Goal: Information Seeking & Learning: Learn about a topic

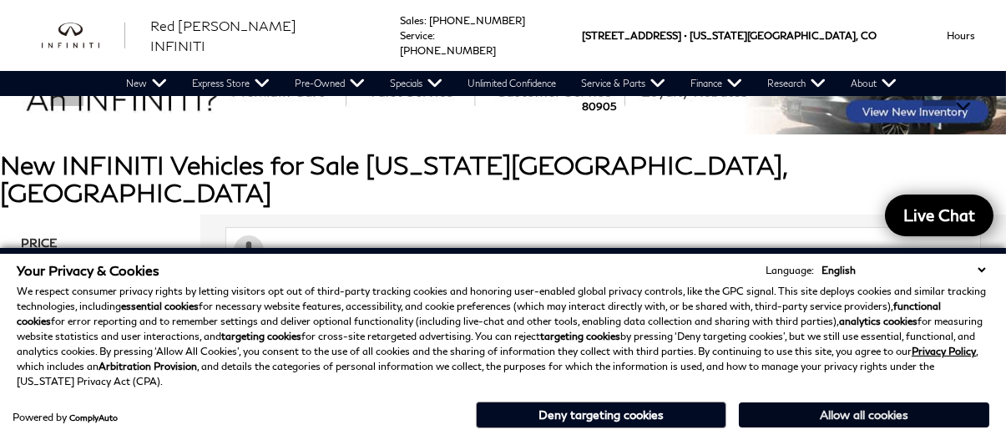
click at [790, 418] on button "Allow all cookies" at bounding box center [864, 414] width 250 height 25
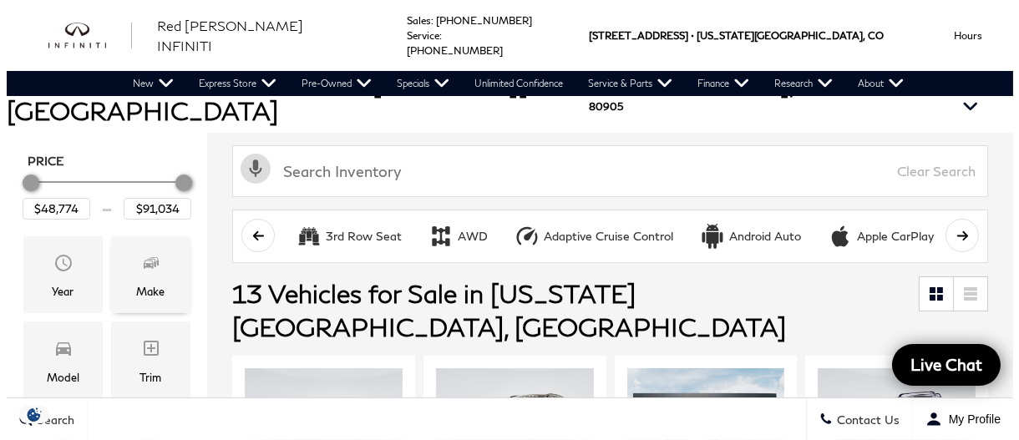
scroll to position [250, 0]
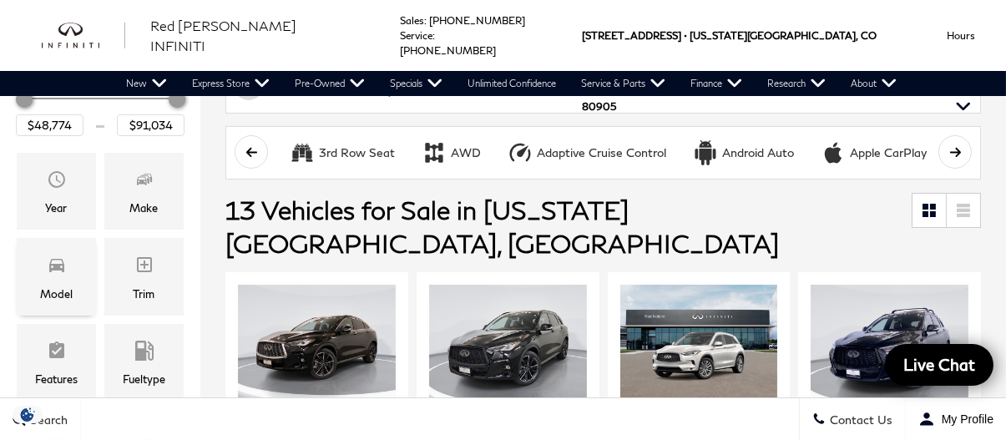
click at [62, 252] on span "Model" at bounding box center [57, 266] width 20 height 33
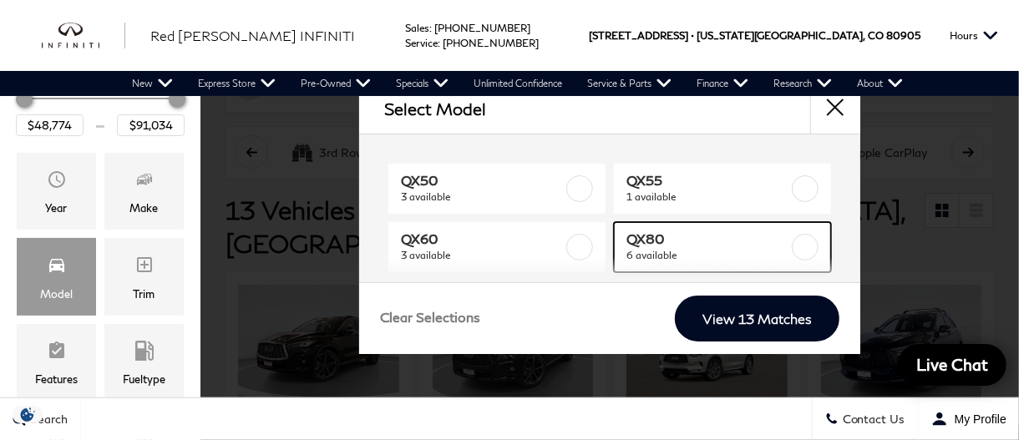
click at [791, 245] on label at bounding box center [804, 247] width 27 height 27
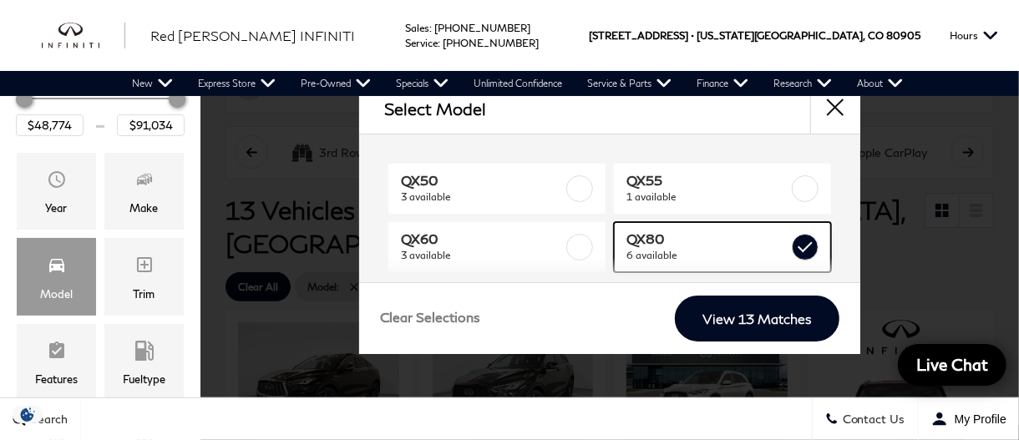
type input "$83,389"
checkbox input "true"
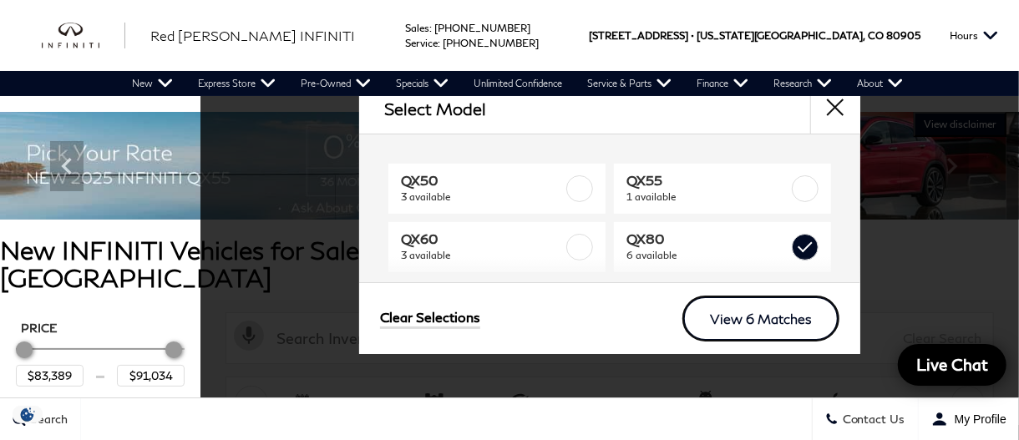
click at [775, 311] on link "View 6 Matches" at bounding box center [760, 319] width 157 height 46
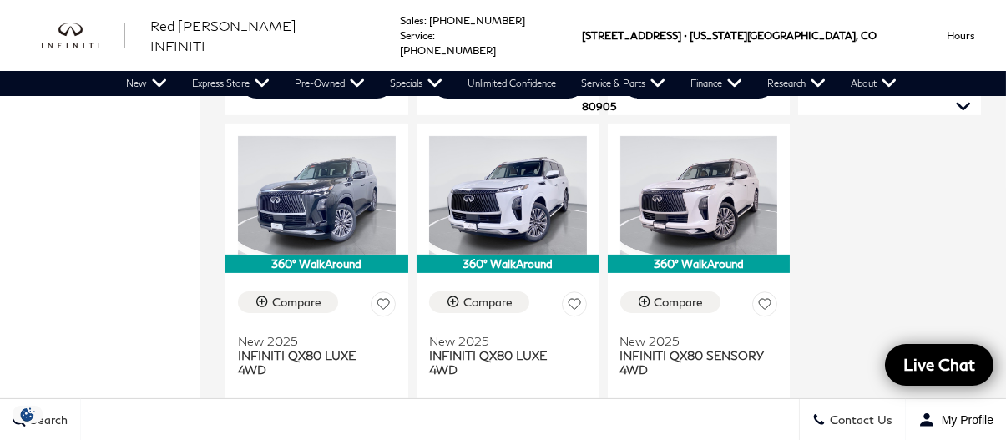
scroll to position [1002, 0]
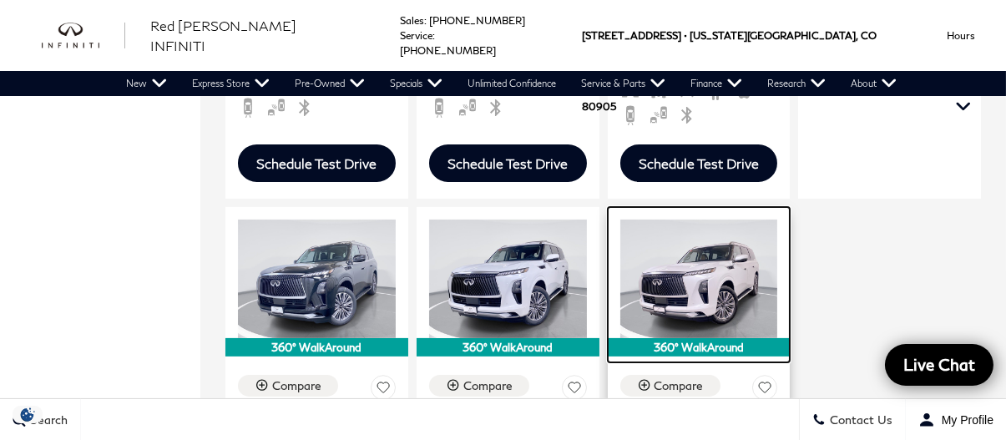
click at [695, 231] on img at bounding box center [699, 279] width 158 height 119
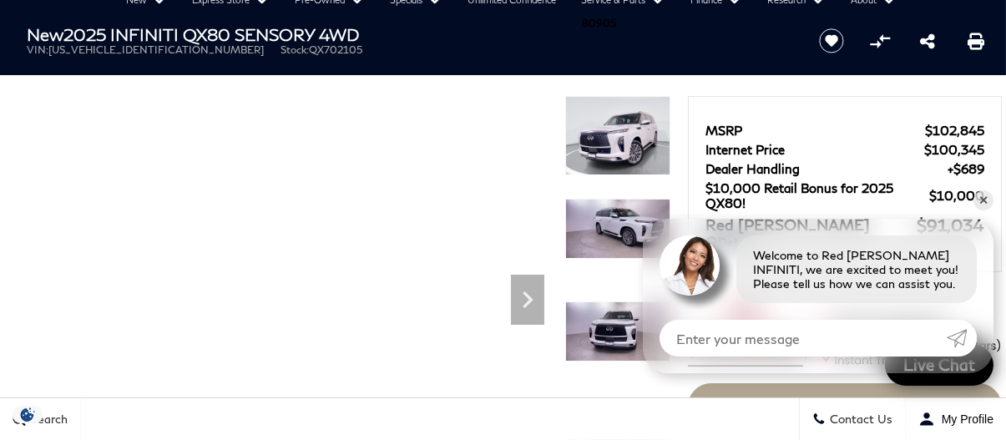
click at [614, 233] on img at bounding box center [617, 229] width 105 height 60
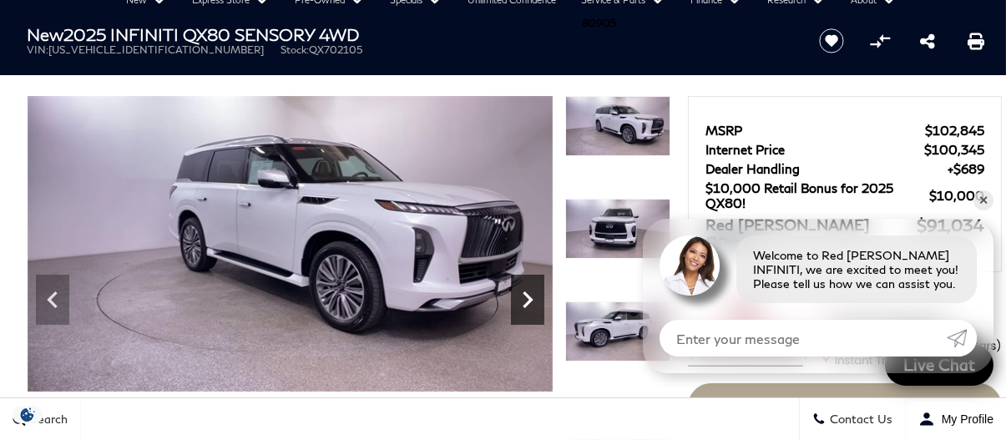
click at [524, 298] on icon "Next" at bounding box center [527, 299] width 33 height 33
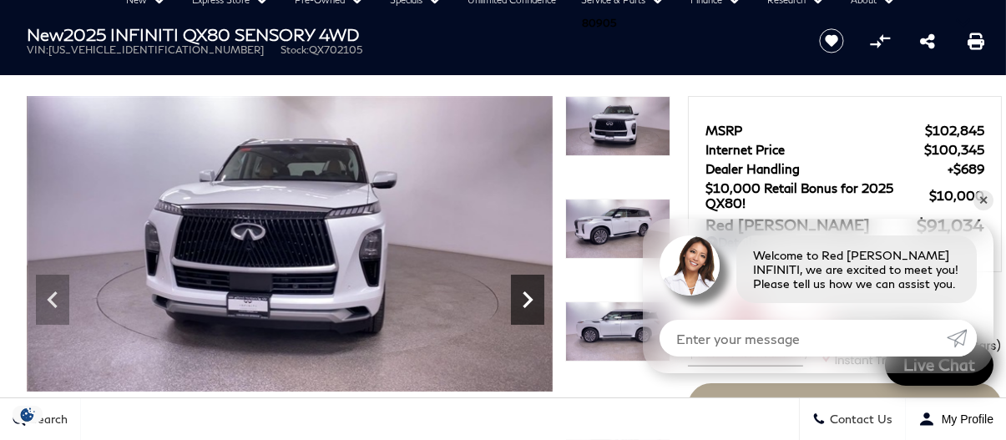
click at [531, 295] on icon "Next" at bounding box center [527, 299] width 33 height 33
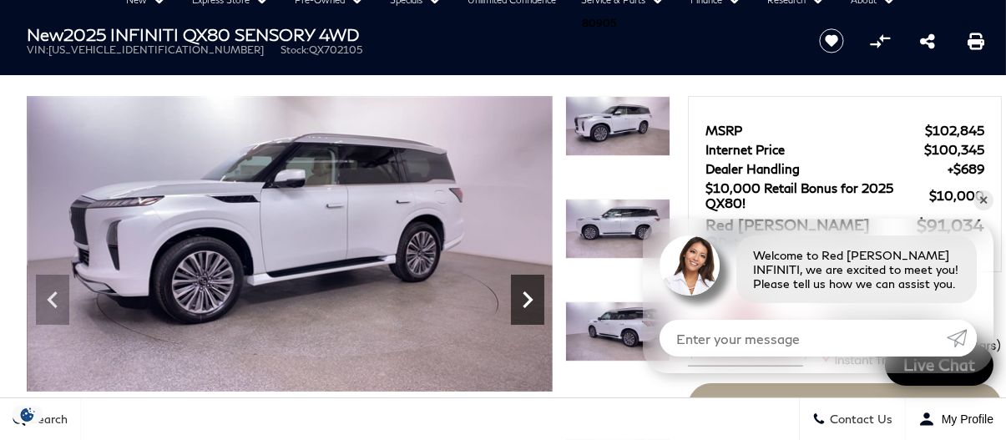
click at [531, 292] on icon "Next" at bounding box center [527, 299] width 33 height 33
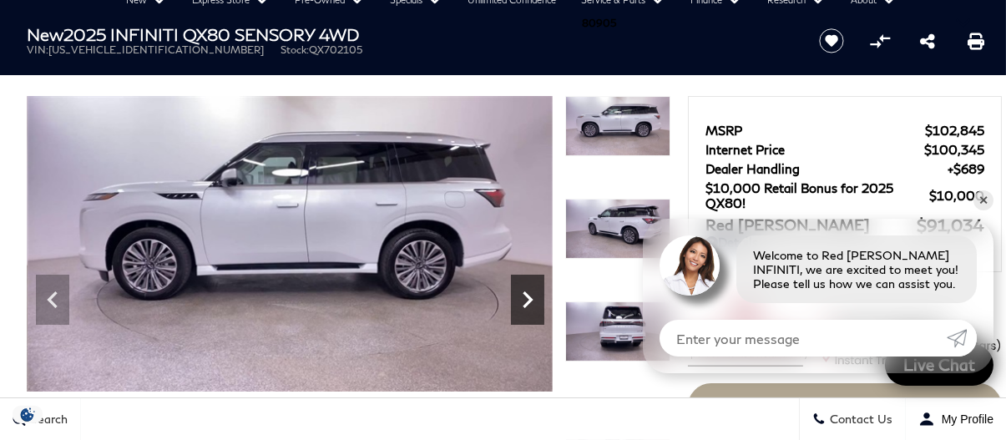
click at [531, 291] on icon "Next" at bounding box center [527, 299] width 33 height 33
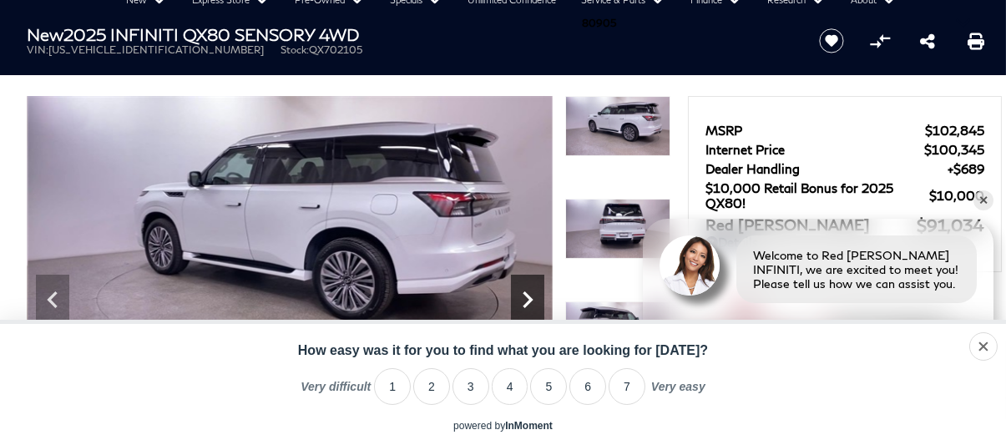
click at [532, 290] on icon "Next" at bounding box center [527, 299] width 33 height 33
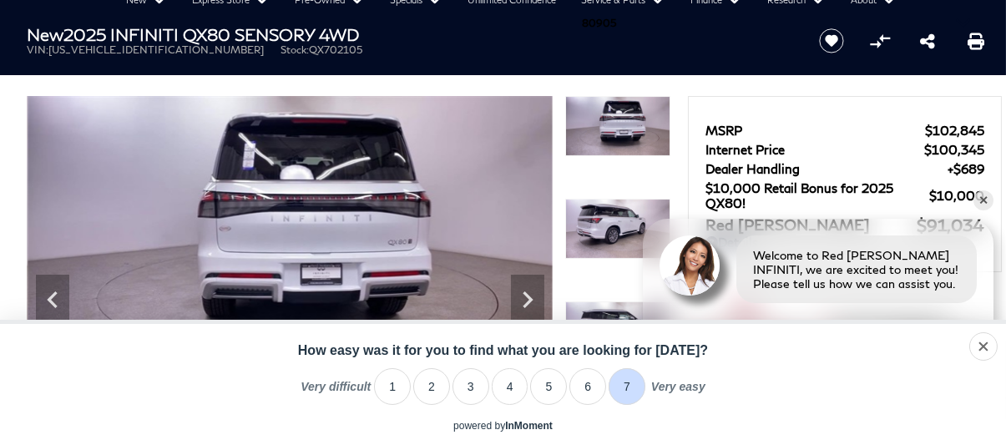
click at [626, 385] on li "7" at bounding box center [627, 386] width 37 height 37
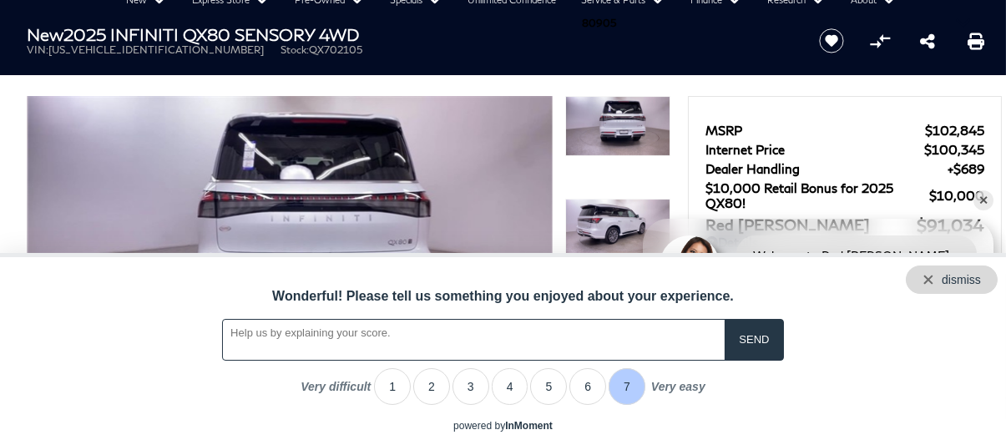
click at [978, 281] on div "dismiss" at bounding box center [961, 279] width 39 height 13
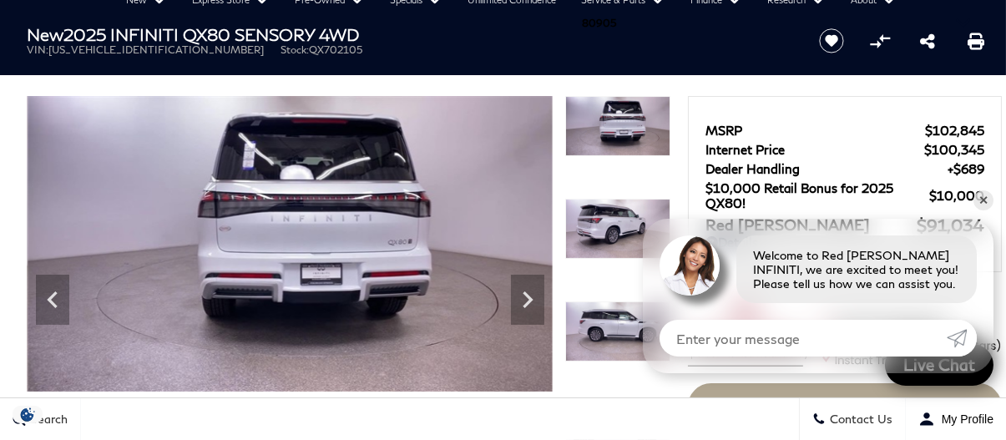
click at [603, 212] on img at bounding box center [617, 229] width 105 height 60
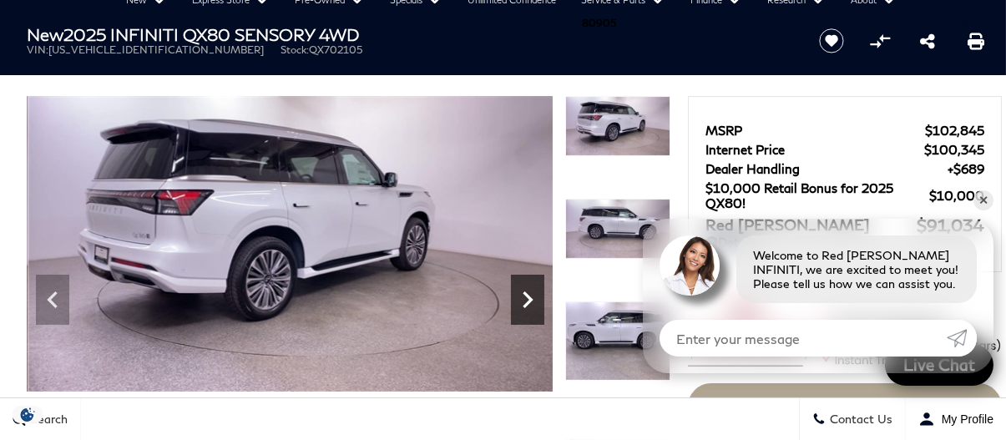
click at [534, 290] on icon "Next" at bounding box center [527, 299] width 33 height 33
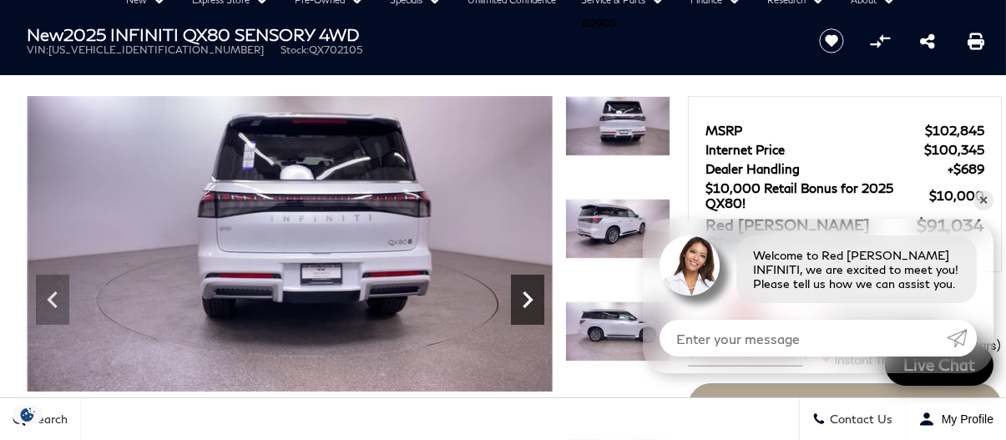
click at [534, 291] on icon "Next" at bounding box center [527, 299] width 33 height 33
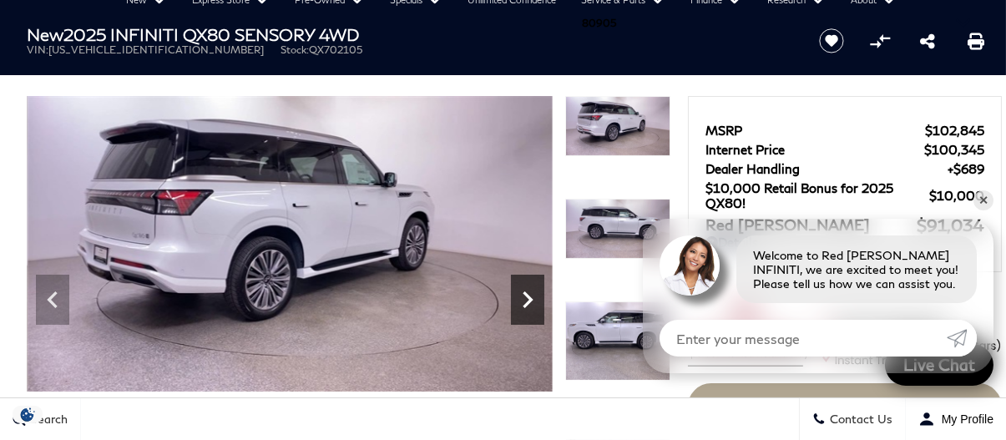
click at [535, 289] on icon "Next" at bounding box center [527, 299] width 33 height 33
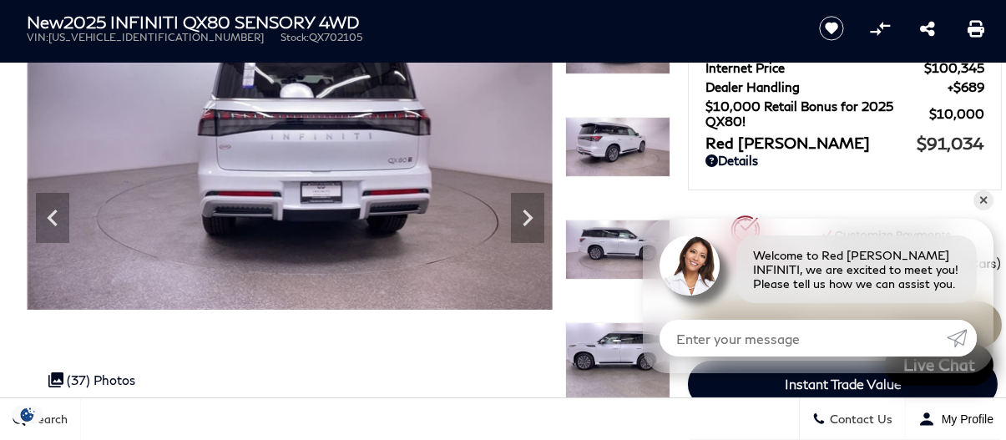
scroll to position [167, 0]
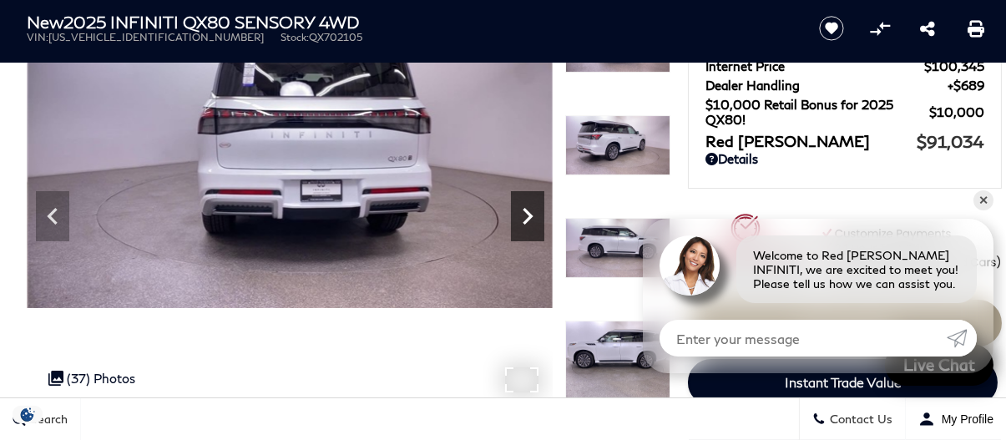
click at [530, 200] on icon "Next" at bounding box center [527, 216] width 33 height 33
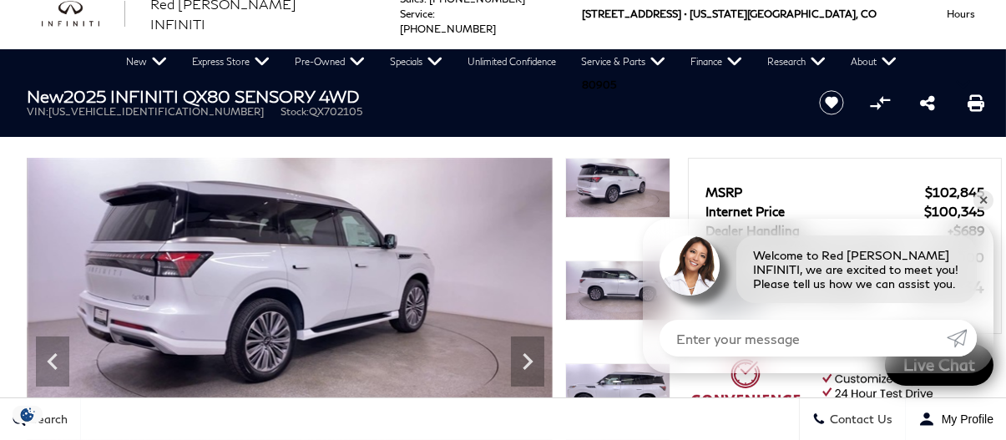
scroll to position [0, 0]
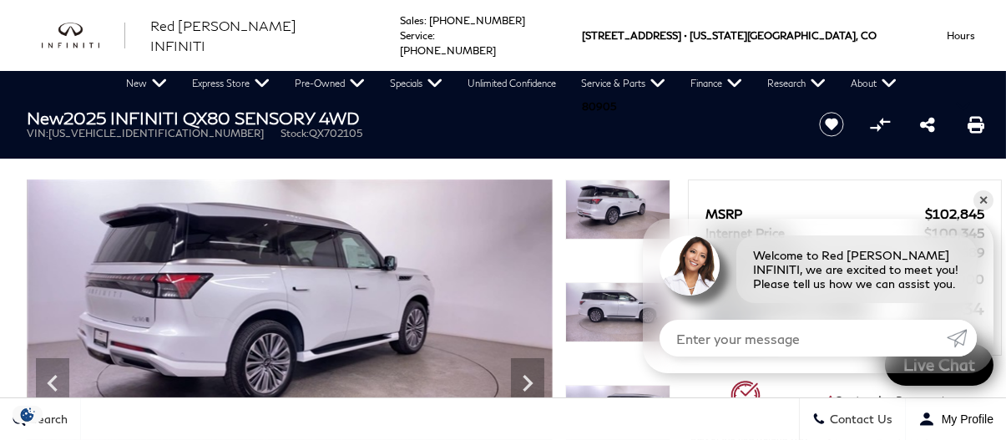
drag, startPoint x: 69, startPoint y: 114, endPoint x: 362, endPoint y: 115, distance: 293.0
click at [362, 115] on h1 "New 2025 INFINITI QX80 SENSORY 4WD" at bounding box center [410, 118] width 764 height 18
copy h1 "2025 INFINITI QX80 SENSORY 4WD"
